Goal: Obtain resource: Obtain resource

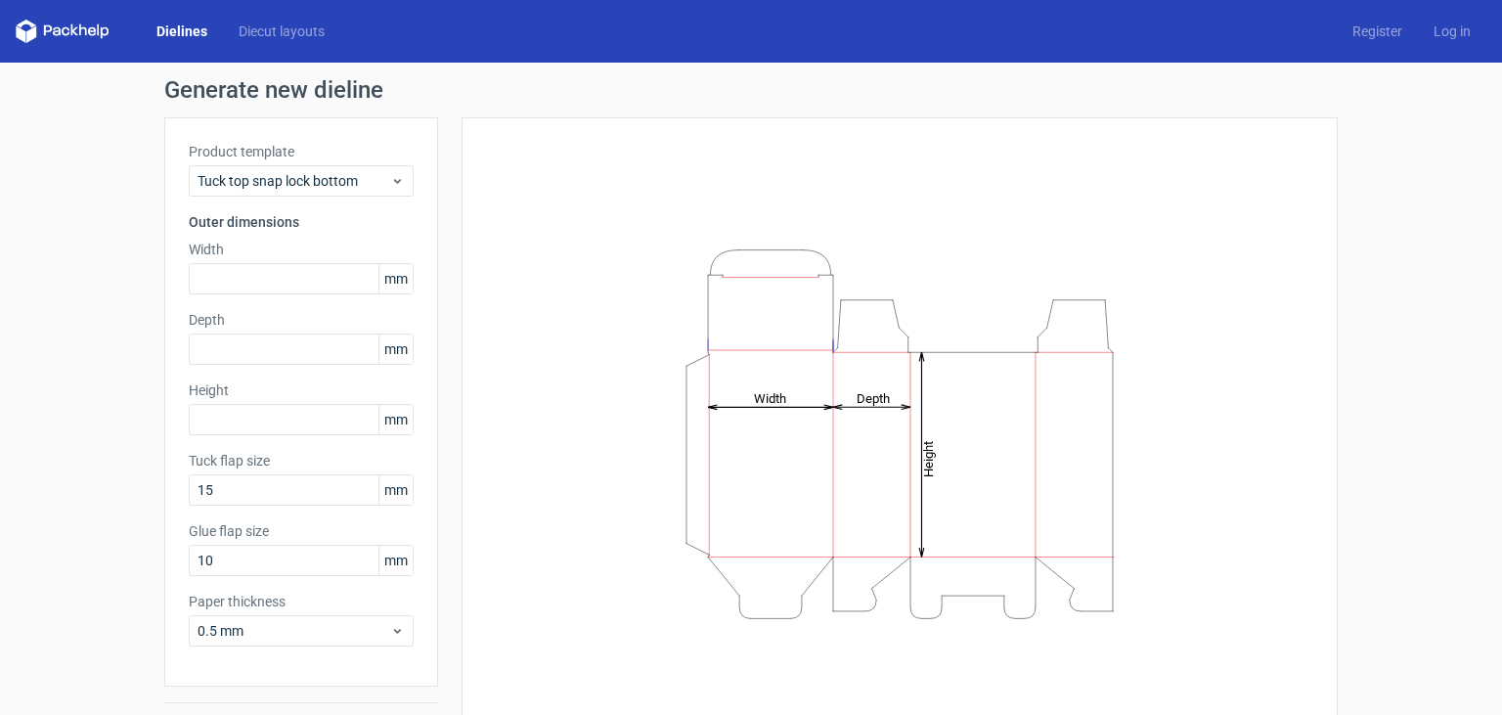
click at [180, 38] on link "Dielines" at bounding box center [182, 32] width 82 height 20
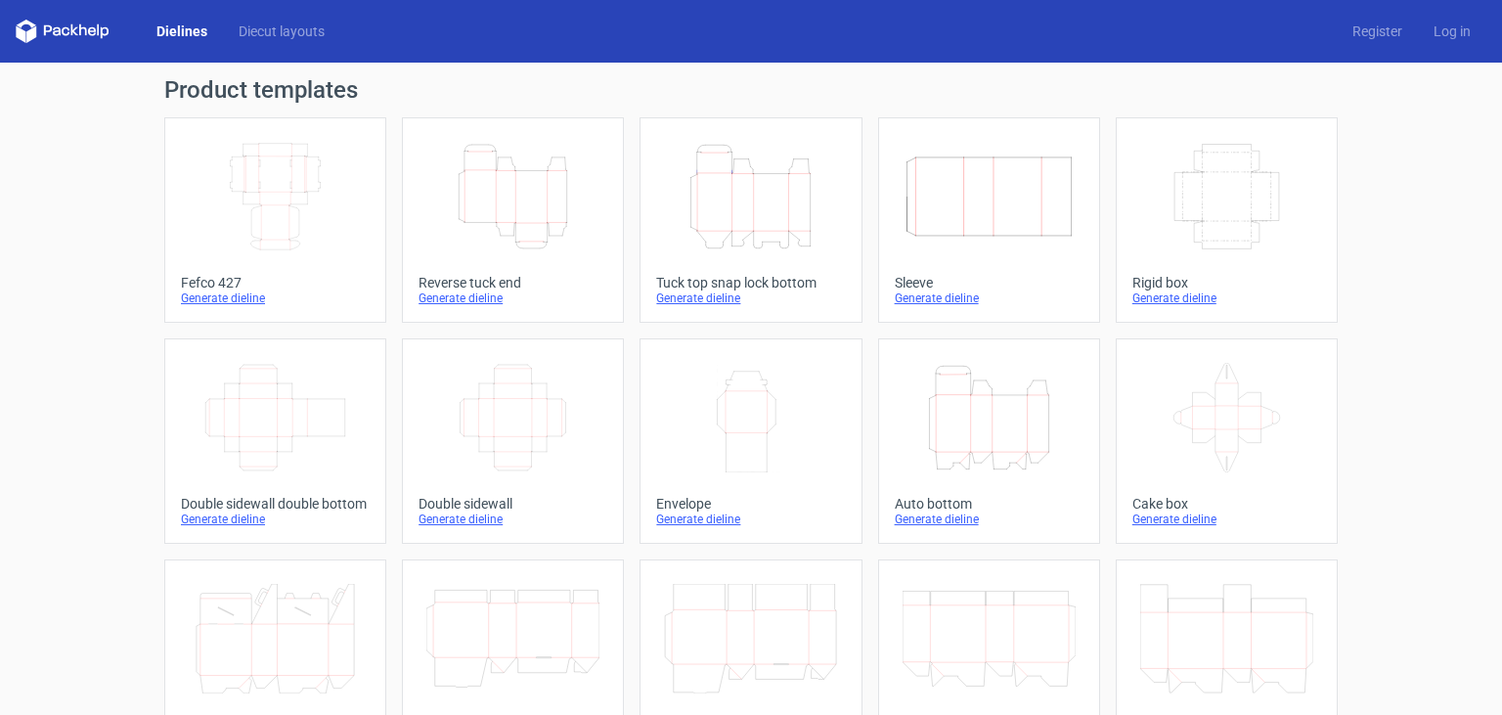
click at [305, 166] on icon "Width Depth Height" at bounding box center [275, 197] width 173 height 110
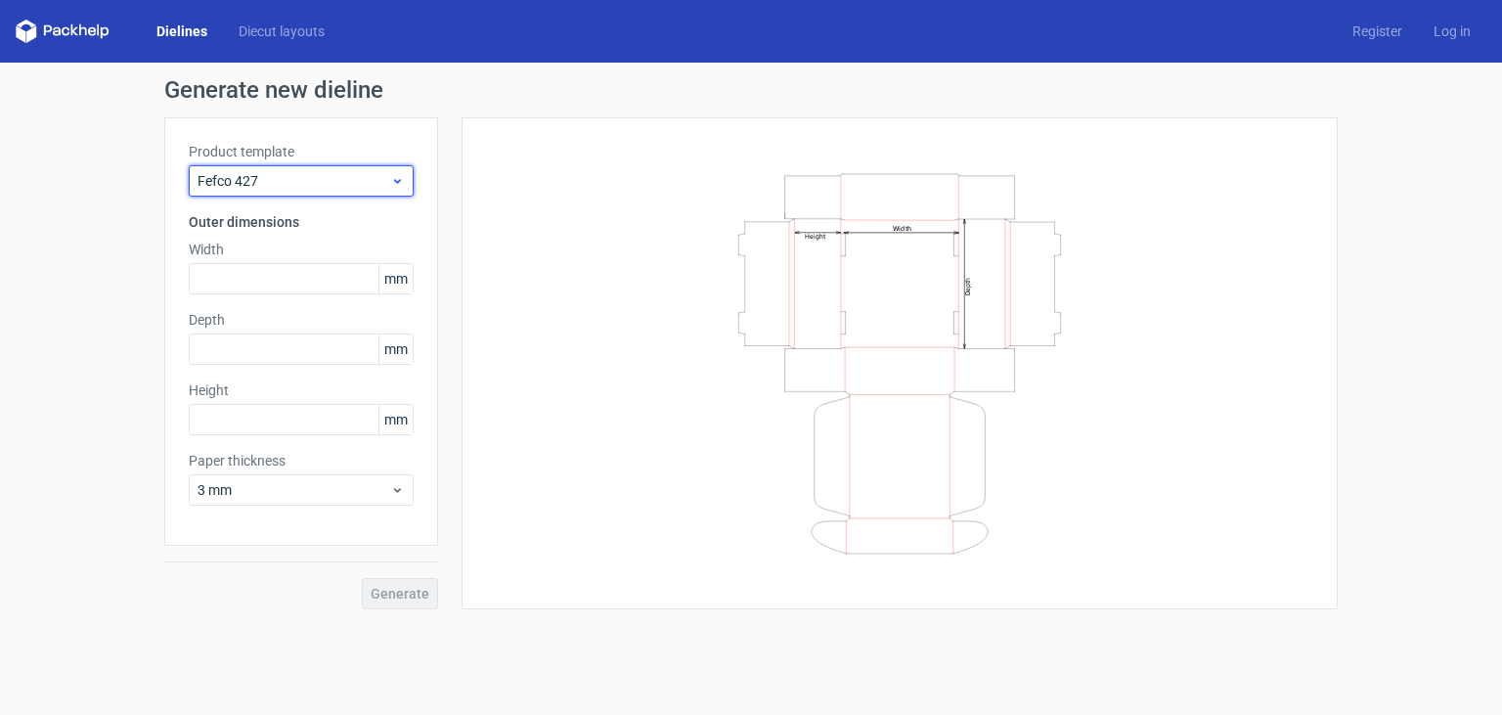
click at [280, 186] on span "Fefco 427" at bounding box center [294, 181] width 193 height 20
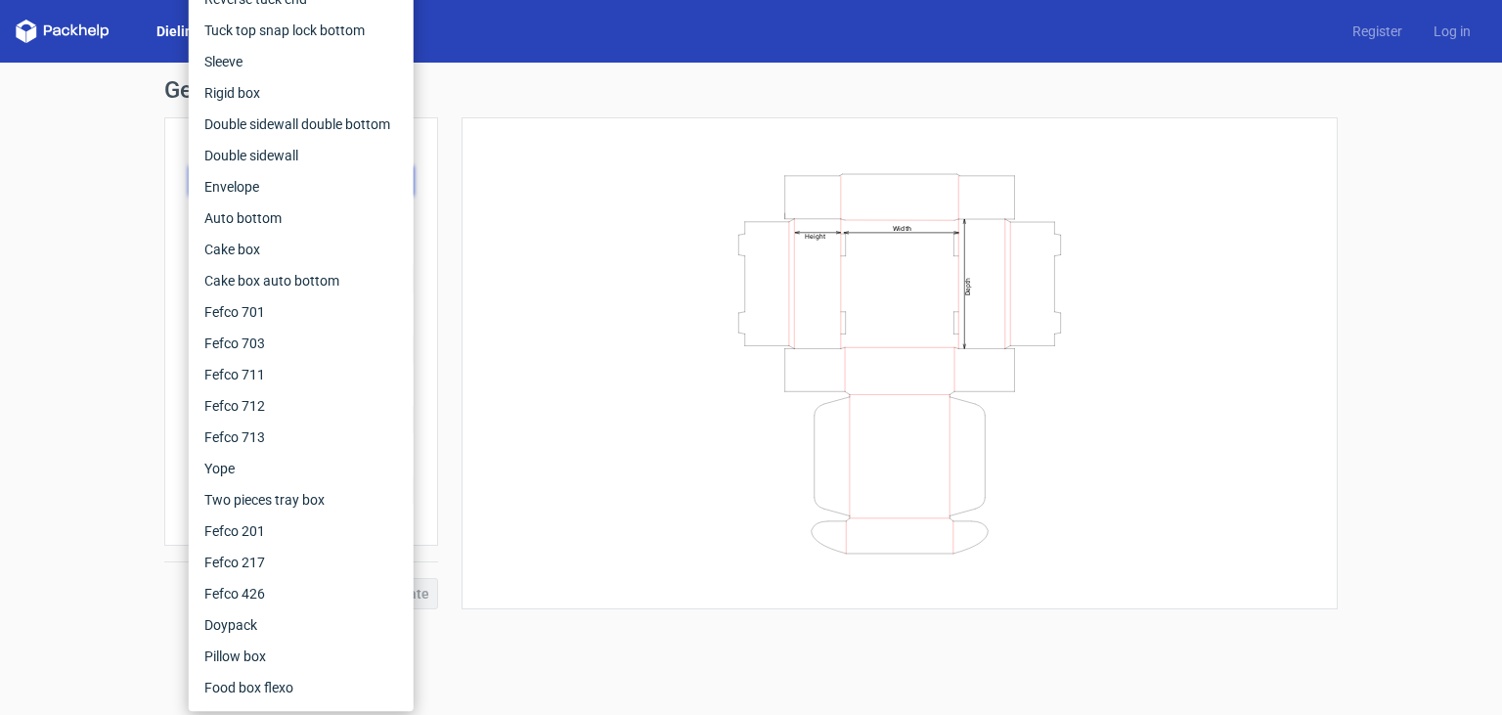
click at [16, 291] on div "Generate new dieline Product template Fefco 427 Outer dimensions Width mm Depth…" at bounding box center [751, 344] width 1502 height 562
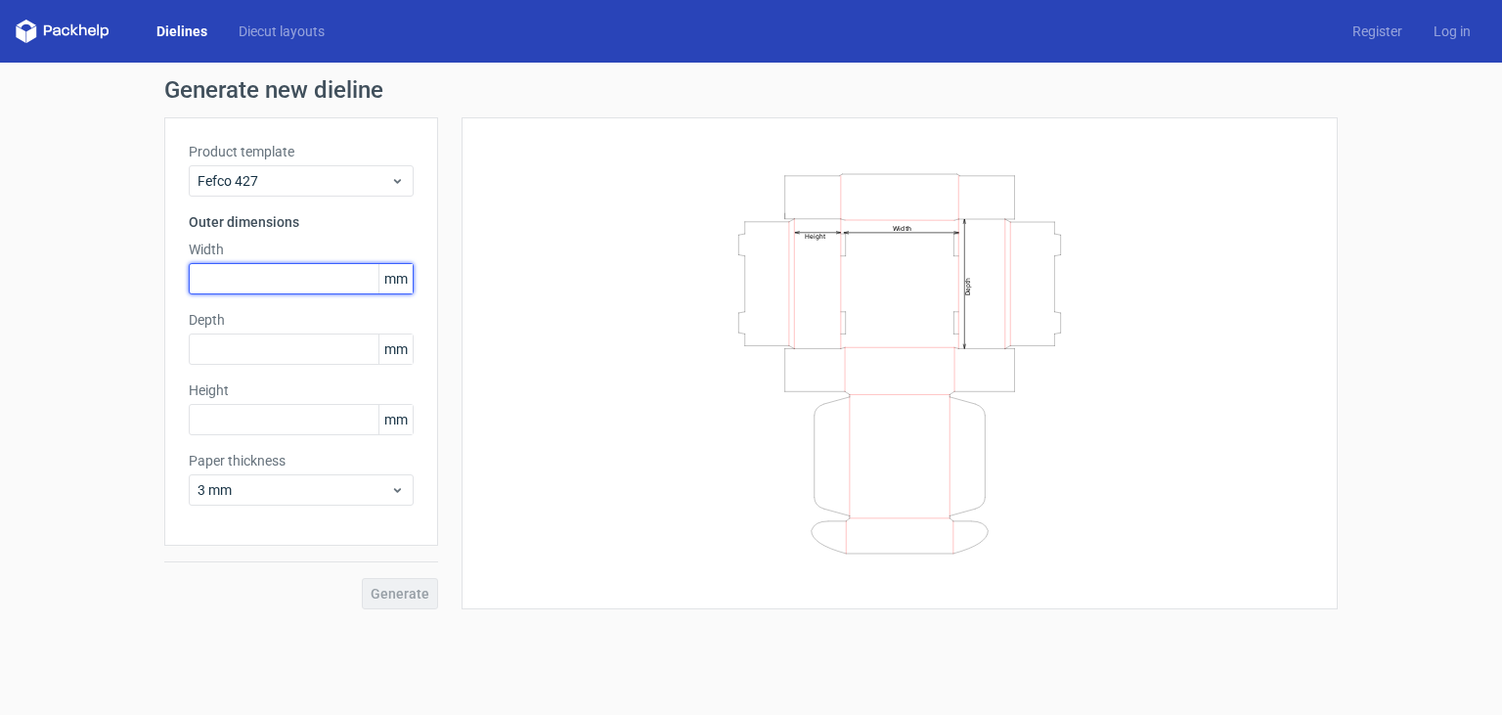
click at [262, 280] on input "text" at bounding box center [301, 278] width 225 height 31
click at [403, 272] on span "mm" at bounding box center [395, 278] width 34 height 29
click at [332, 282] on input "text" at bounding box center [301, 278] width 225 height 31
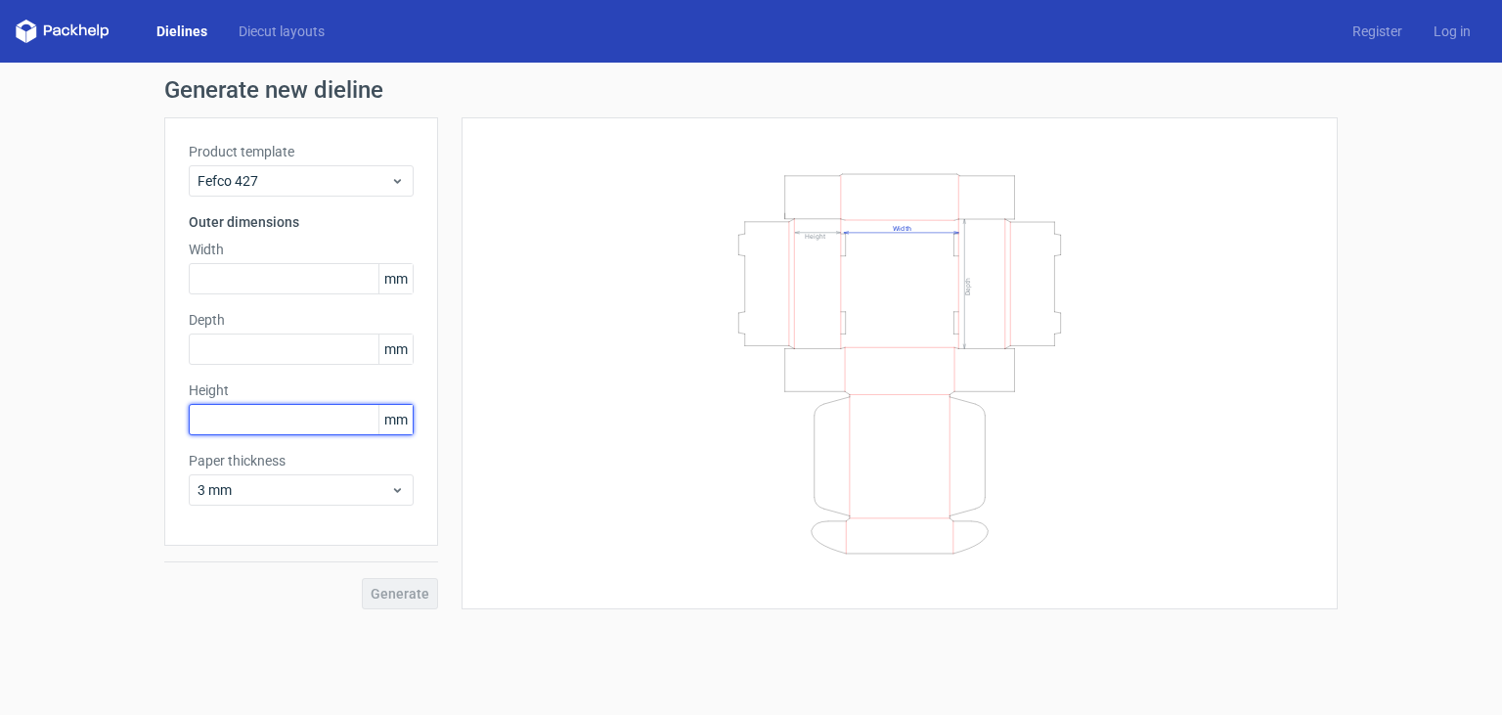
click at [303, 419] on input "text" at bounding box center [301, 419] width 225 height 31
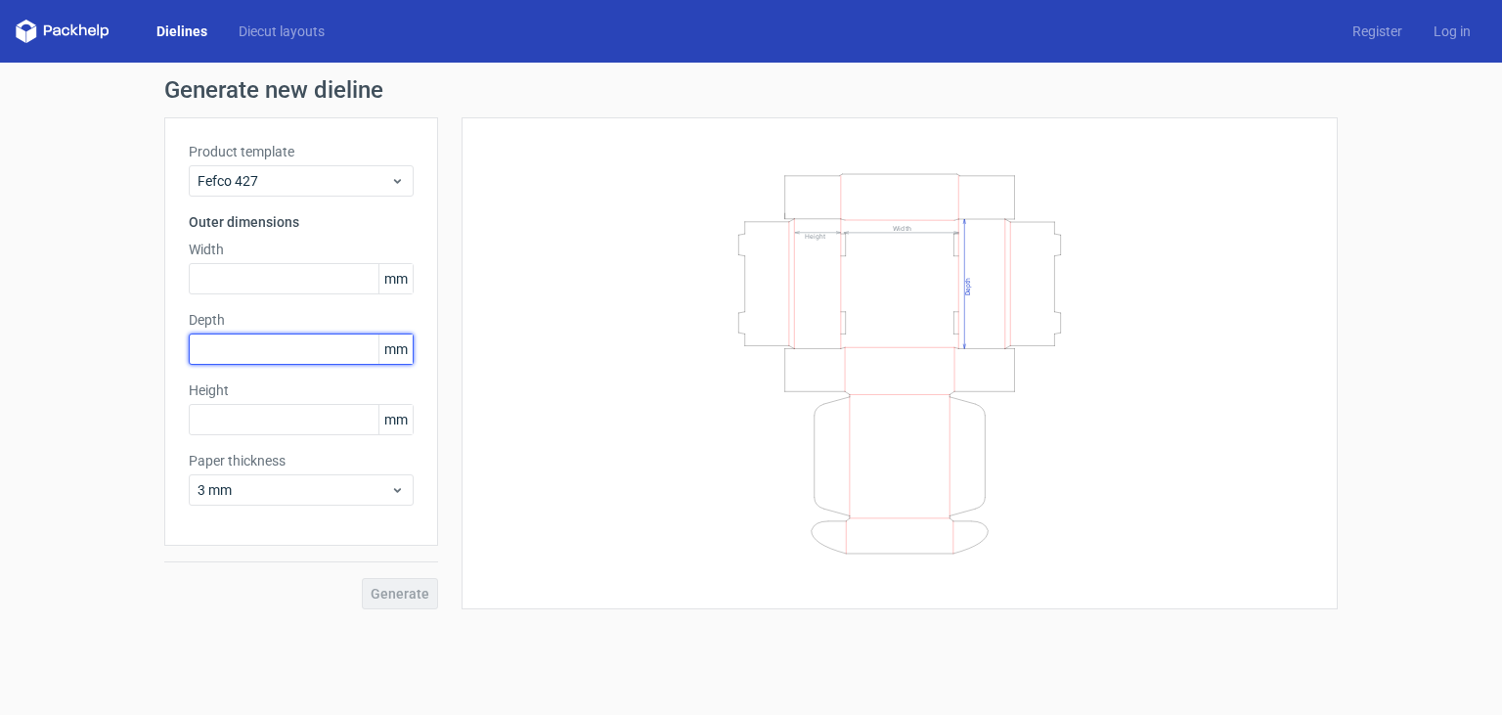
click at [308, 346] on input "text" at bounding box center [301, 348] width 225 height 31
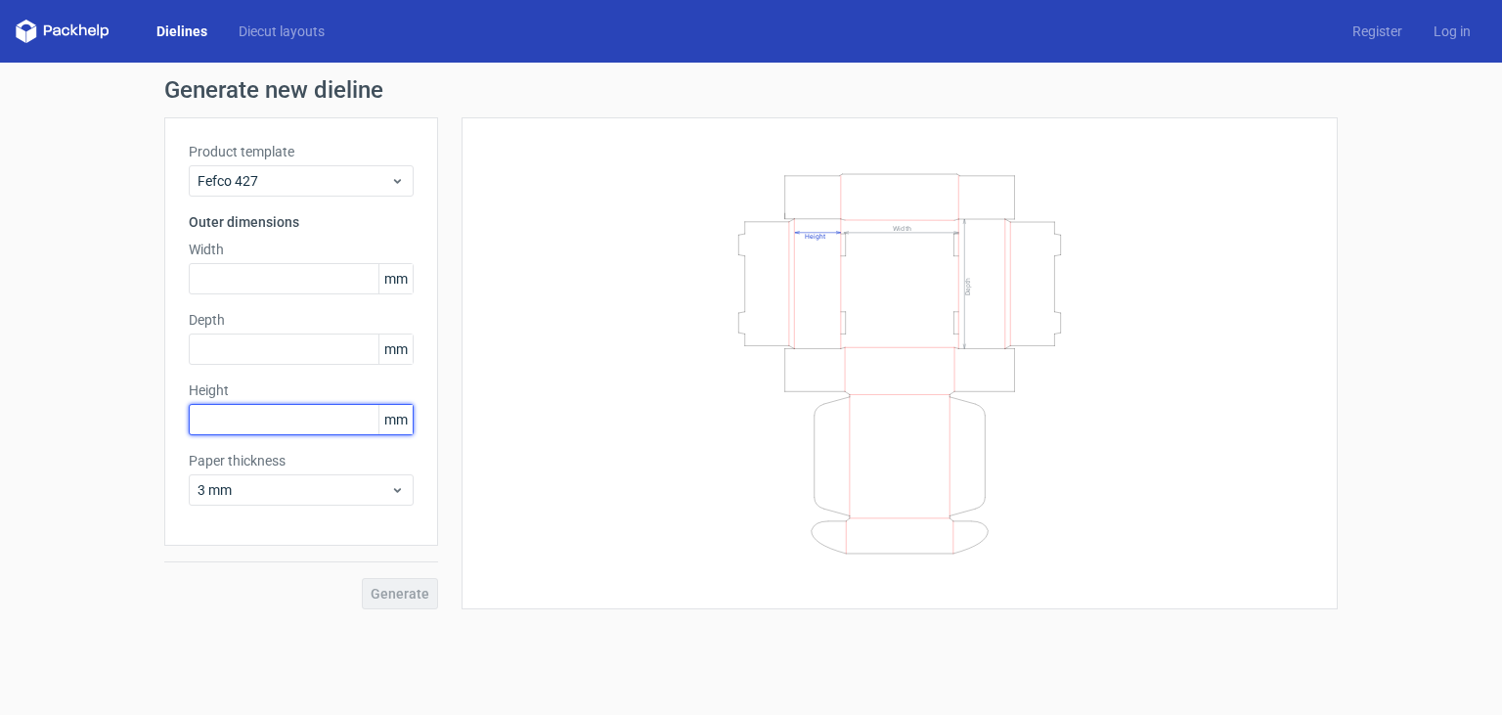
click at [293, 422] on input "text" at bounding box center [301, 419] width 225 height 31
paste input "1143"
click at [288, 385] on label "Height" at bounding box center [301, 390] width 225 height 20
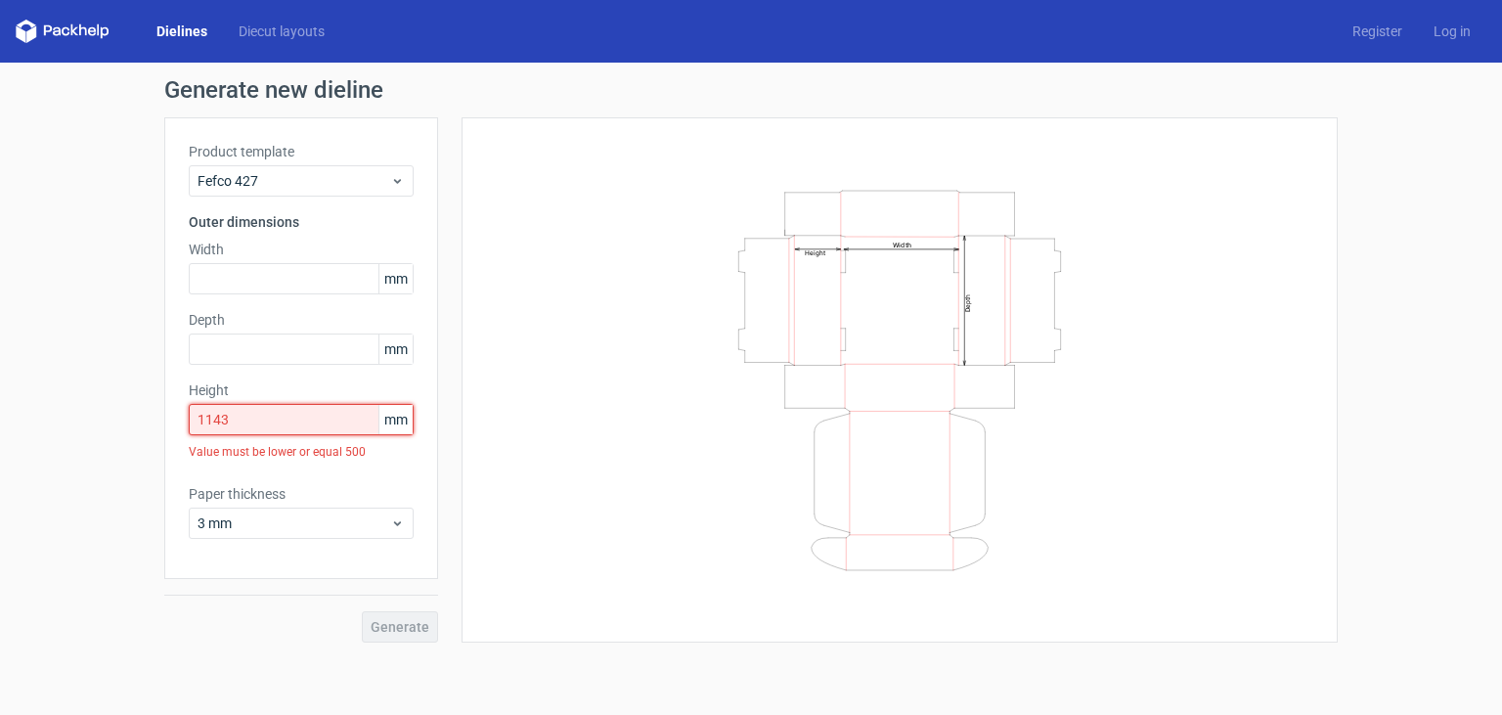
click at [272, 415] on input "1143" at bounding box center [301, 419] width 225 height 31
click at [219, 422] on input "1143" at bounding box center [301, 419] width 225 height 31
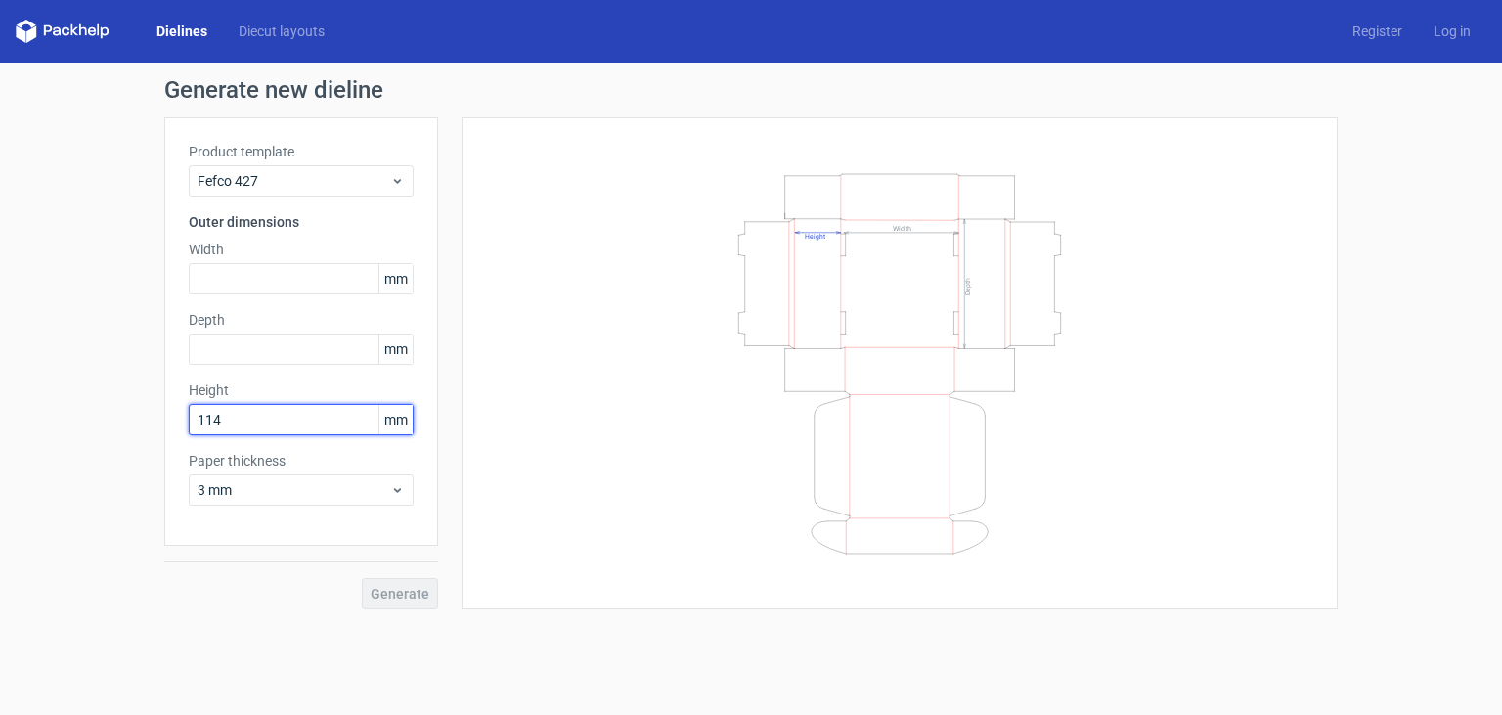
type input "114"
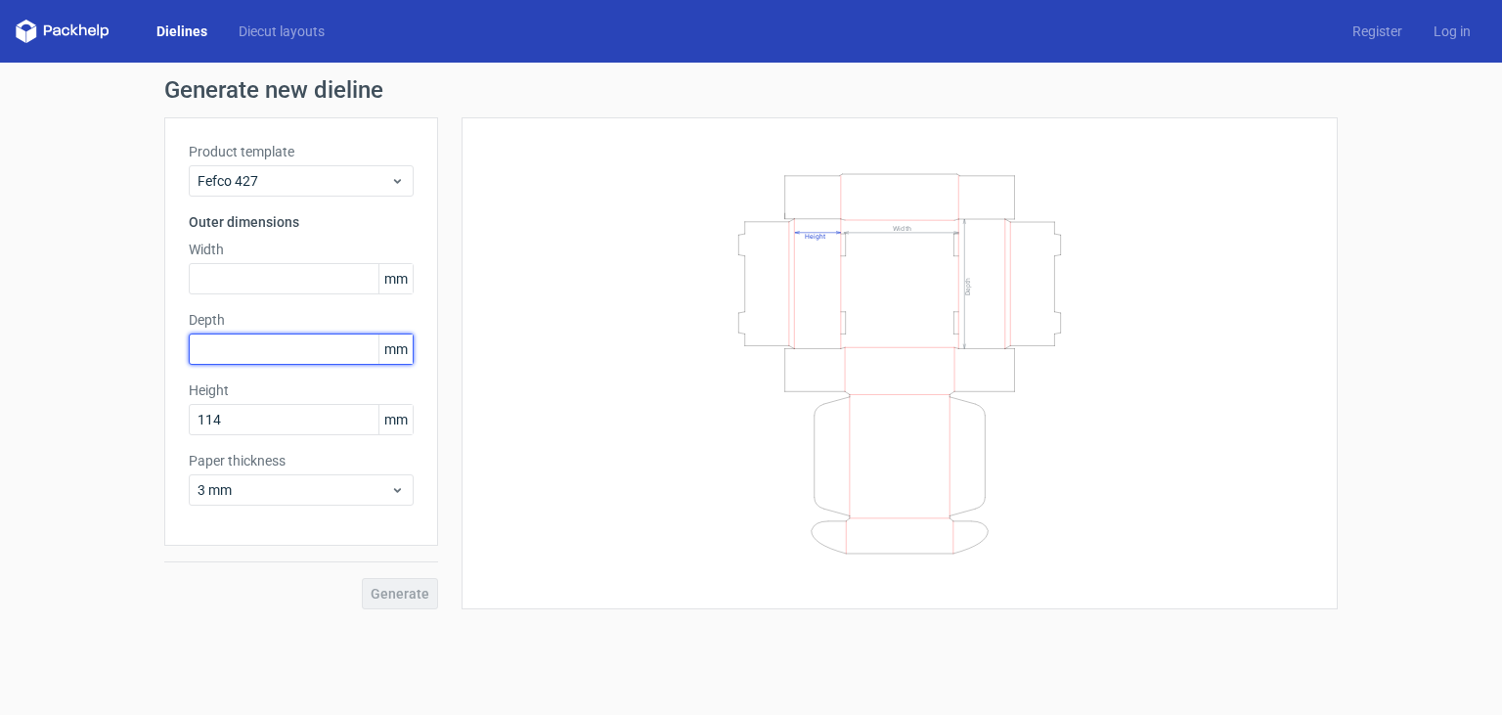
click at [245, 365] on input "text" at bounding box center [301, 348] width 225 height 31
click at [241, 345] on input "text" at bounding box center [301, 348] width 225 height 31
click at [247, 337] on input "text" at bounding box center [301, 348] width 225 height 31
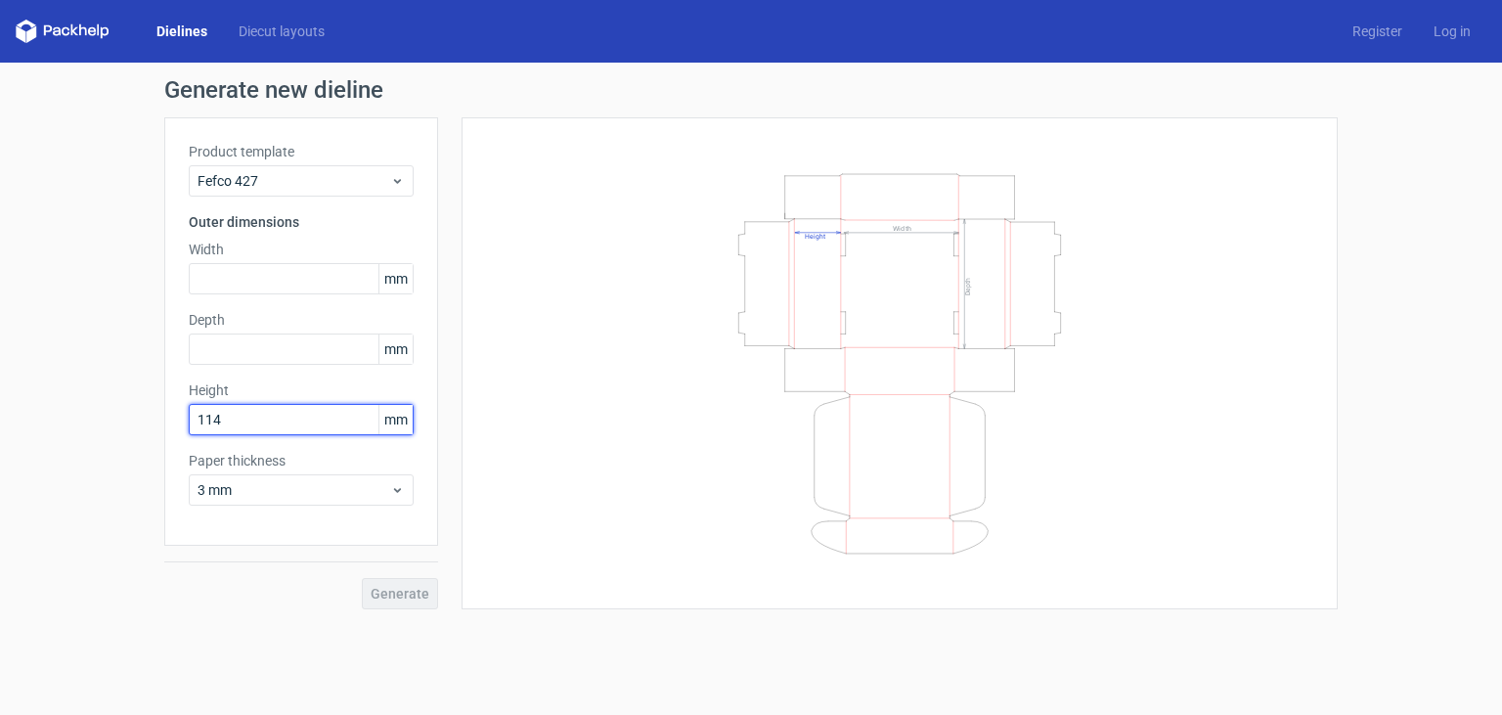
click at [274, 429] on input "114" at bounding box center [301, 419] width 225 height 31
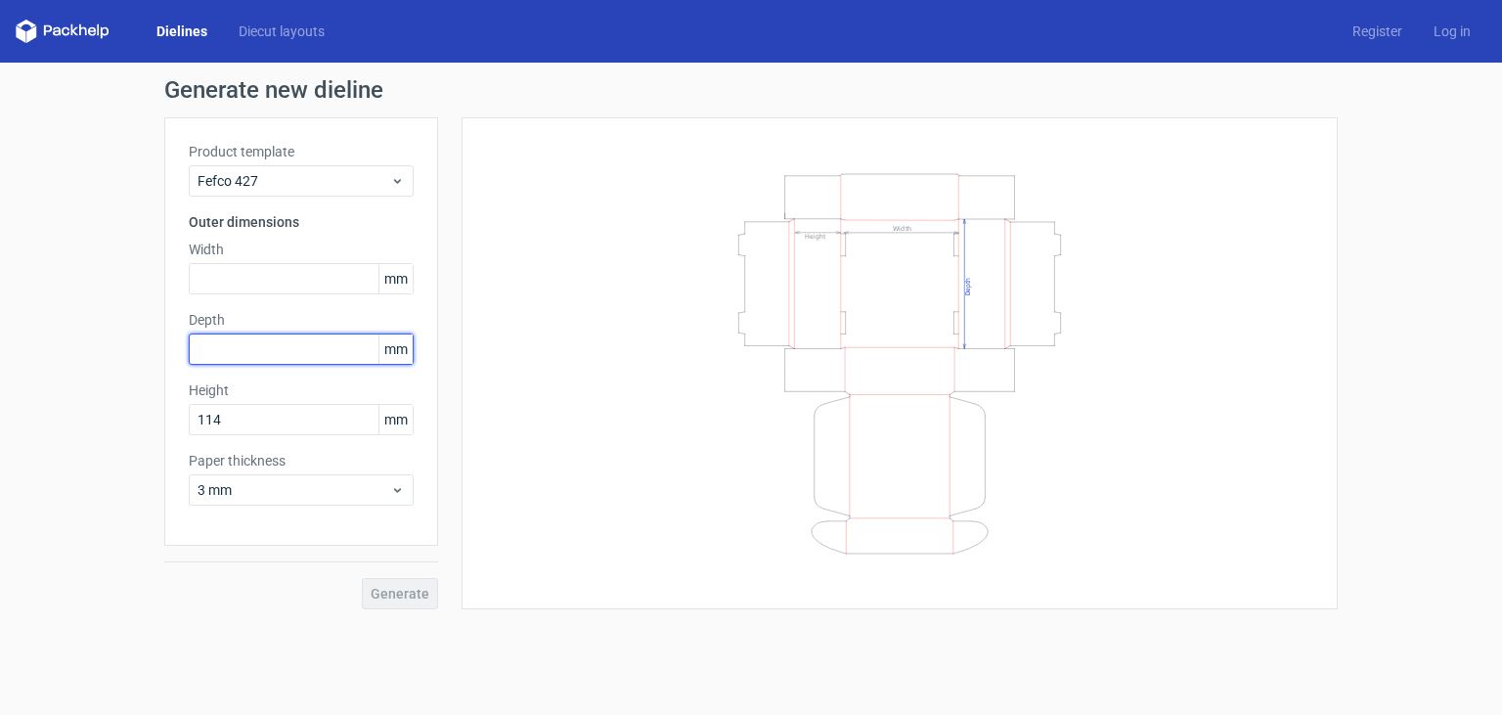
click at [263, 342] on input "text" at bounding box center [301, 348] width 225 height 31
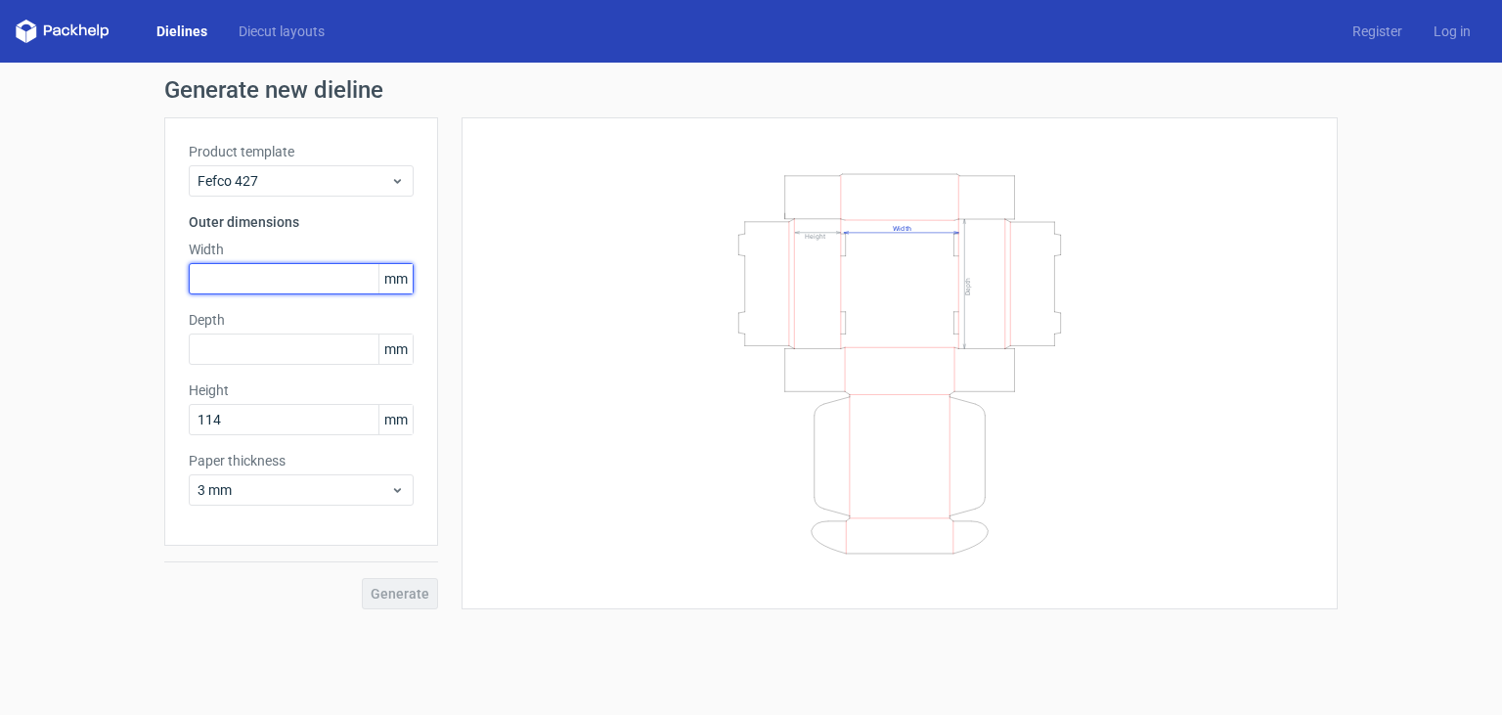
click at [262, 273] on input "text" at bounding box center [301, 278] width 225 height 31
click at [288, 267] on input "text" at bounding box center [301, 278] width 225 height 31
paste input "4445"
type input "444"
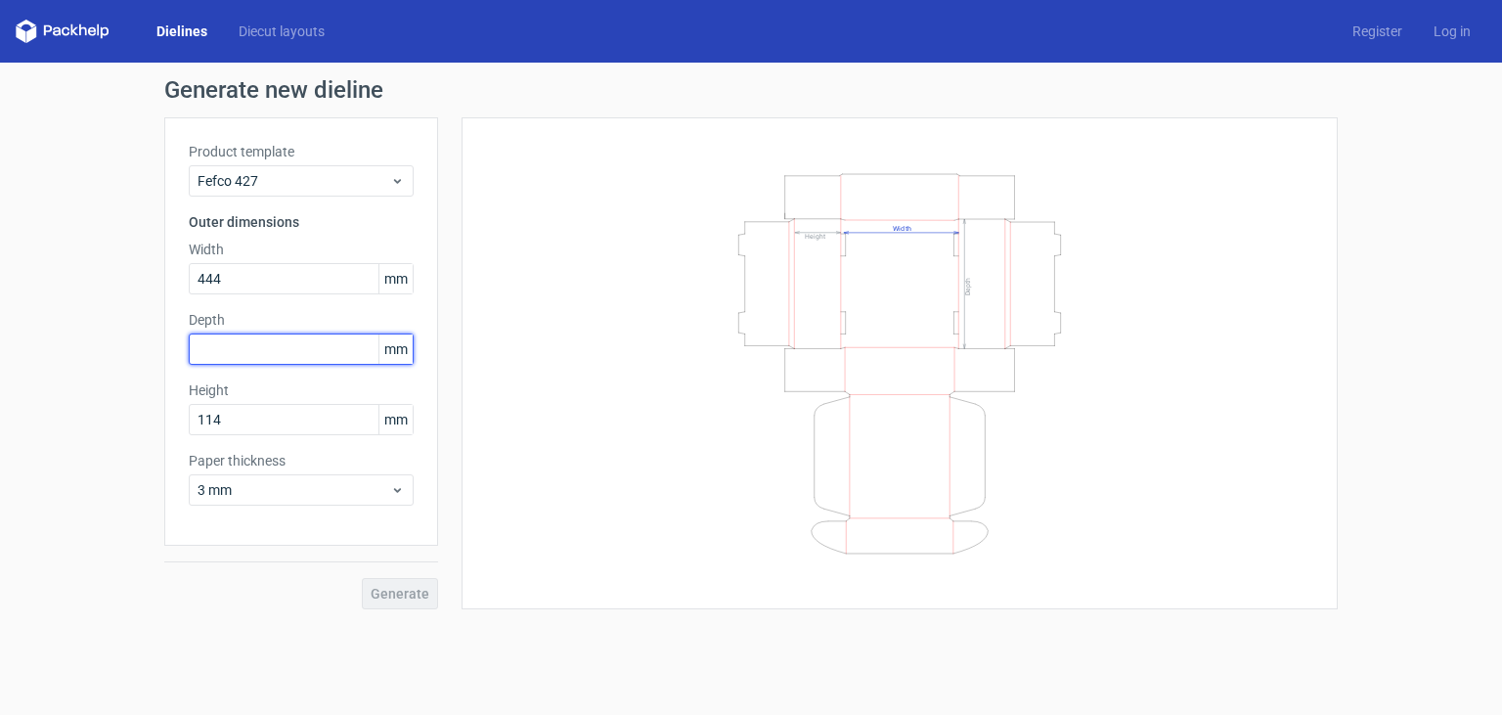
click at [235, 352] on input "text" at bounding box center [301, 348] width 225 height 31
paste input "3429"
type input "342"
click at [410, 605] on button "Generate" at bounding box center [400, 593] width 76 height 31
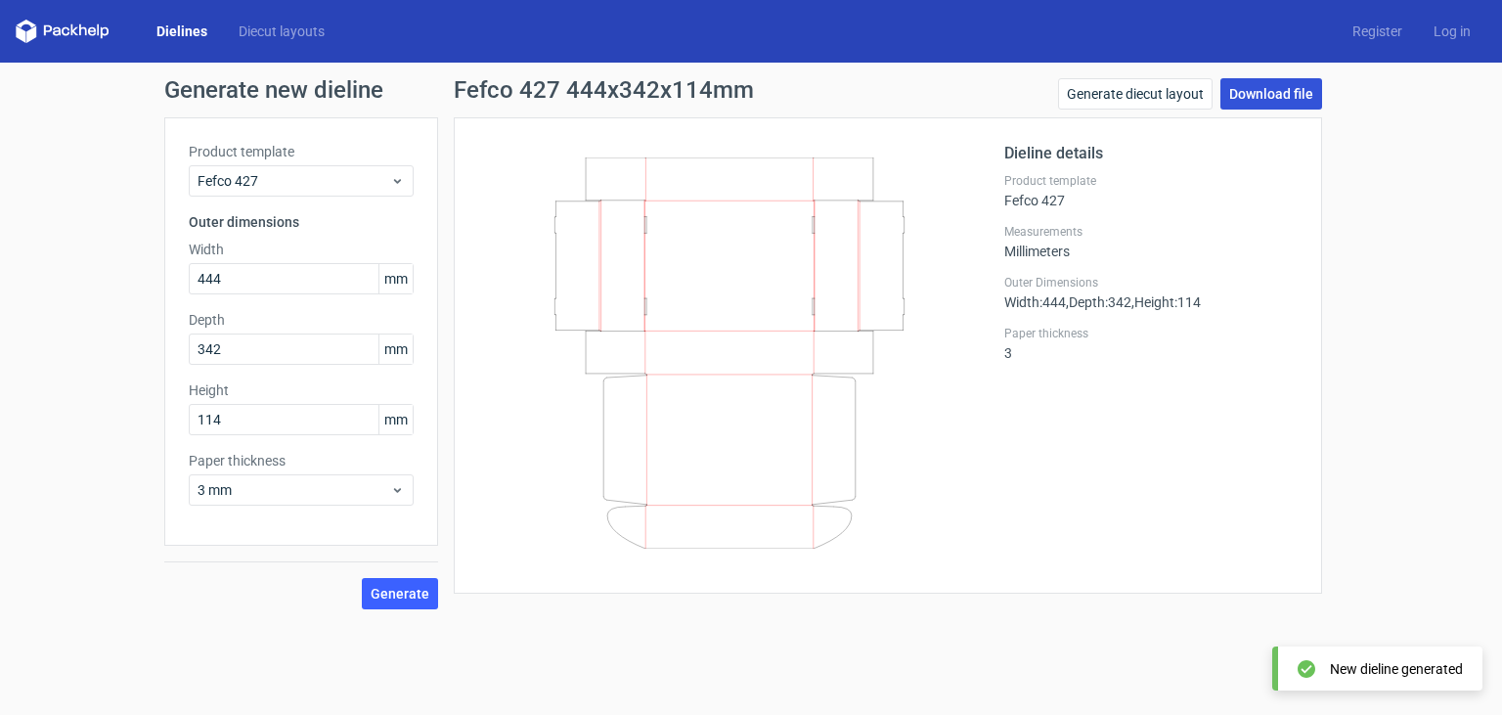
click at [1262, 98] on link "Download file" at bounding box center [1271, 93] width 102 height 31
